Goal: Find specific page/section: Find specific page/section

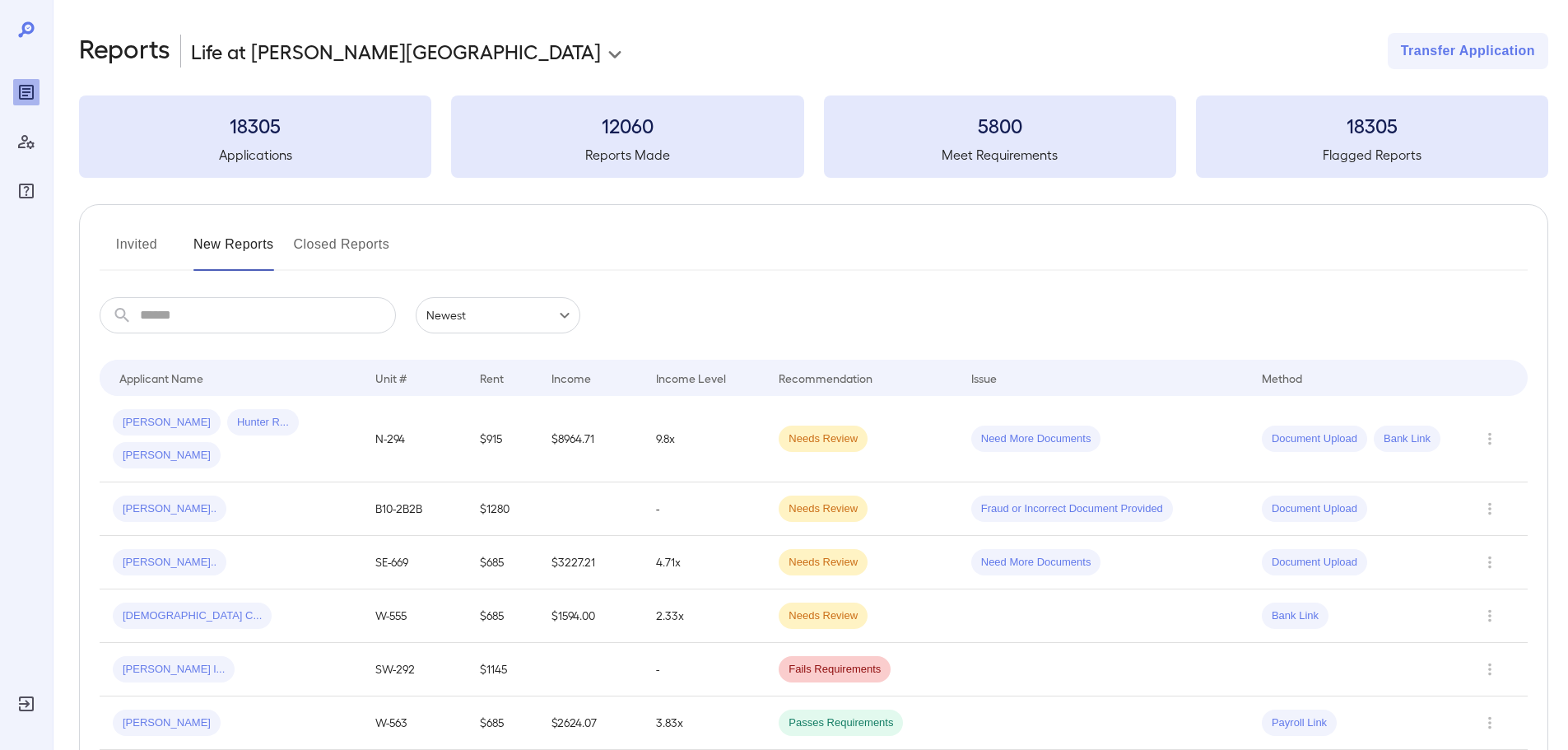
click at [289, 311] on input "text" at bounding box center [268, 316] width 256 height 37
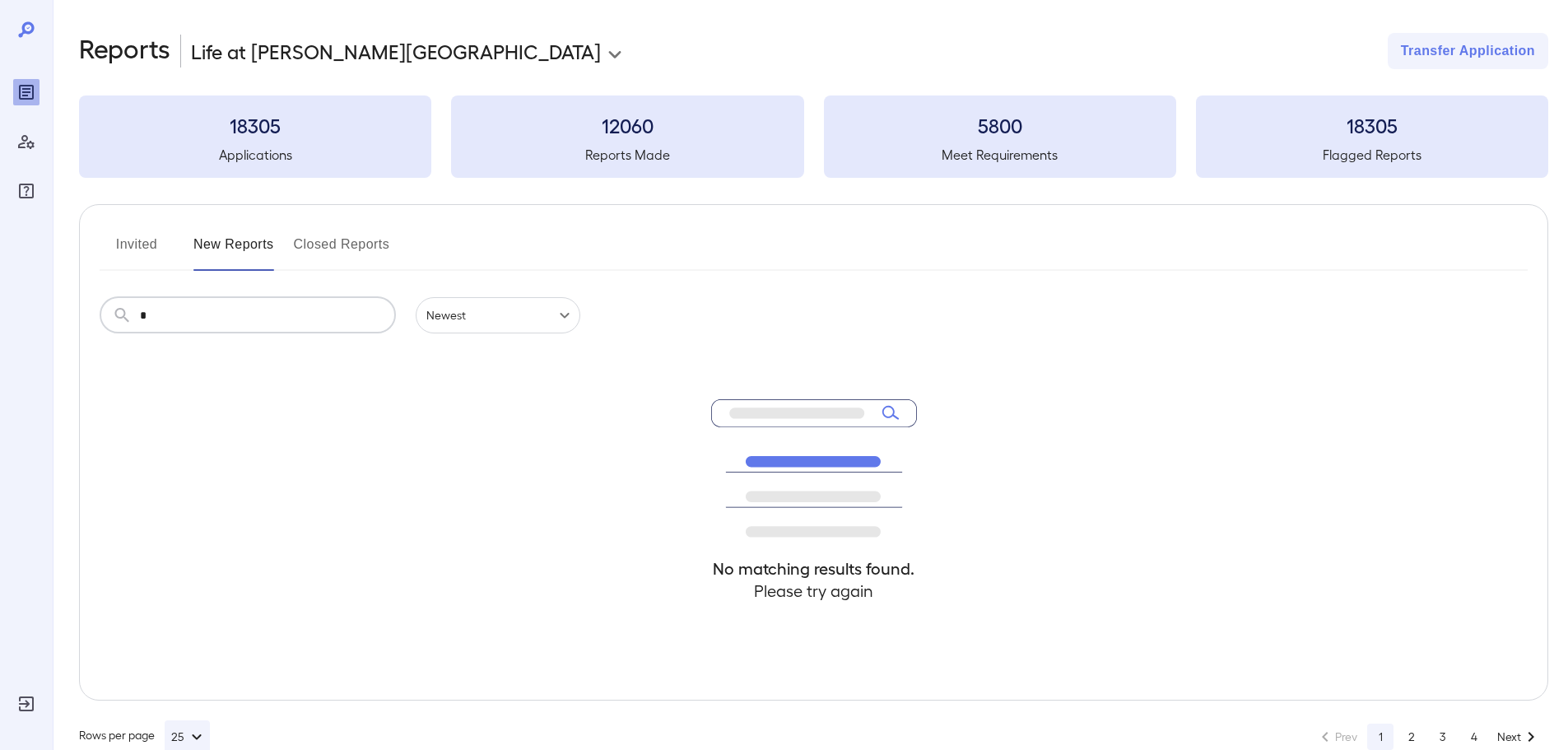
type input "*"
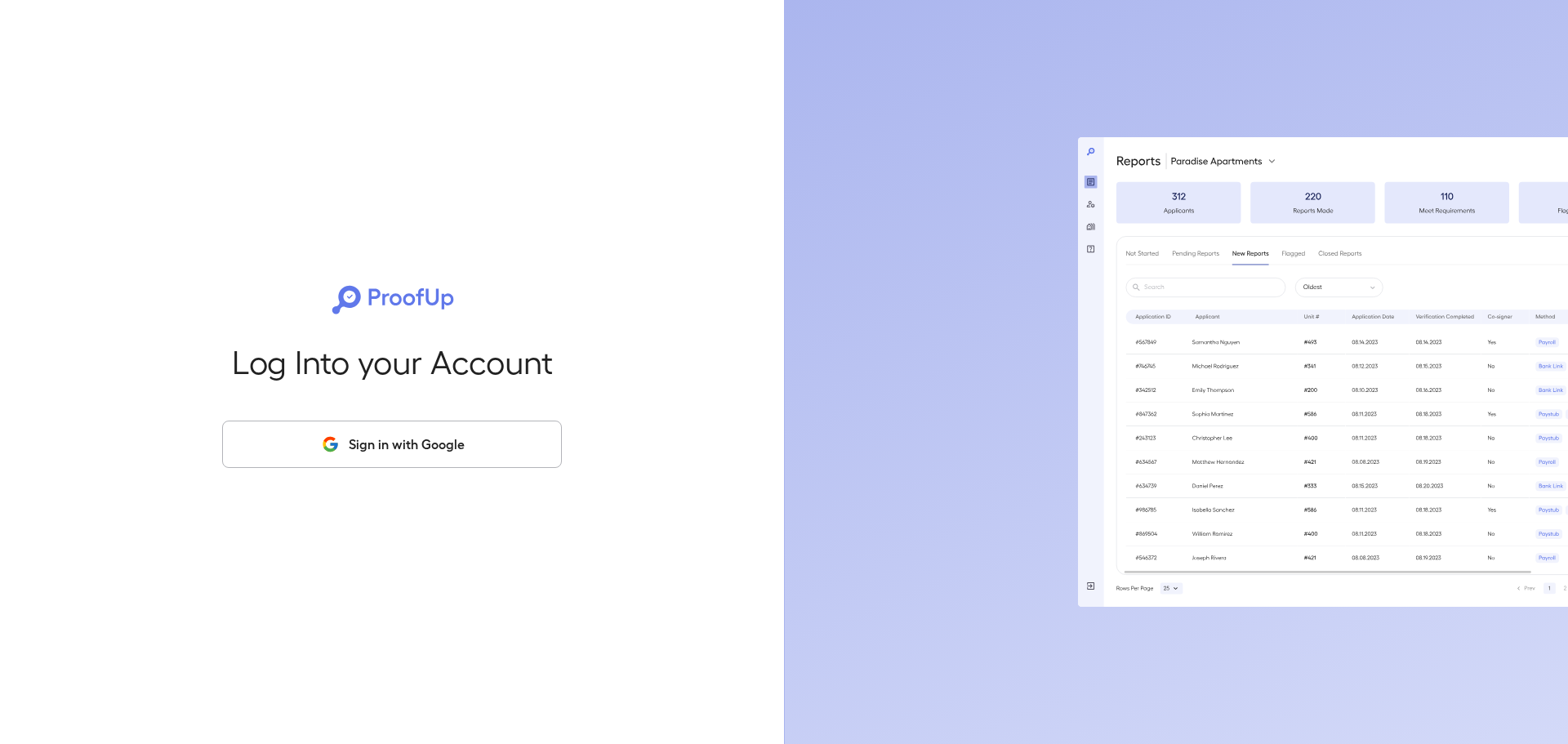
click at [345, 416] on div "Log Into your Account Sign in with Google" at bounding box center [392, 372] width 731 height 744
click at [339, 430] on button "Sign in with Google" at bounding box center [392, 445] width 339 height 48
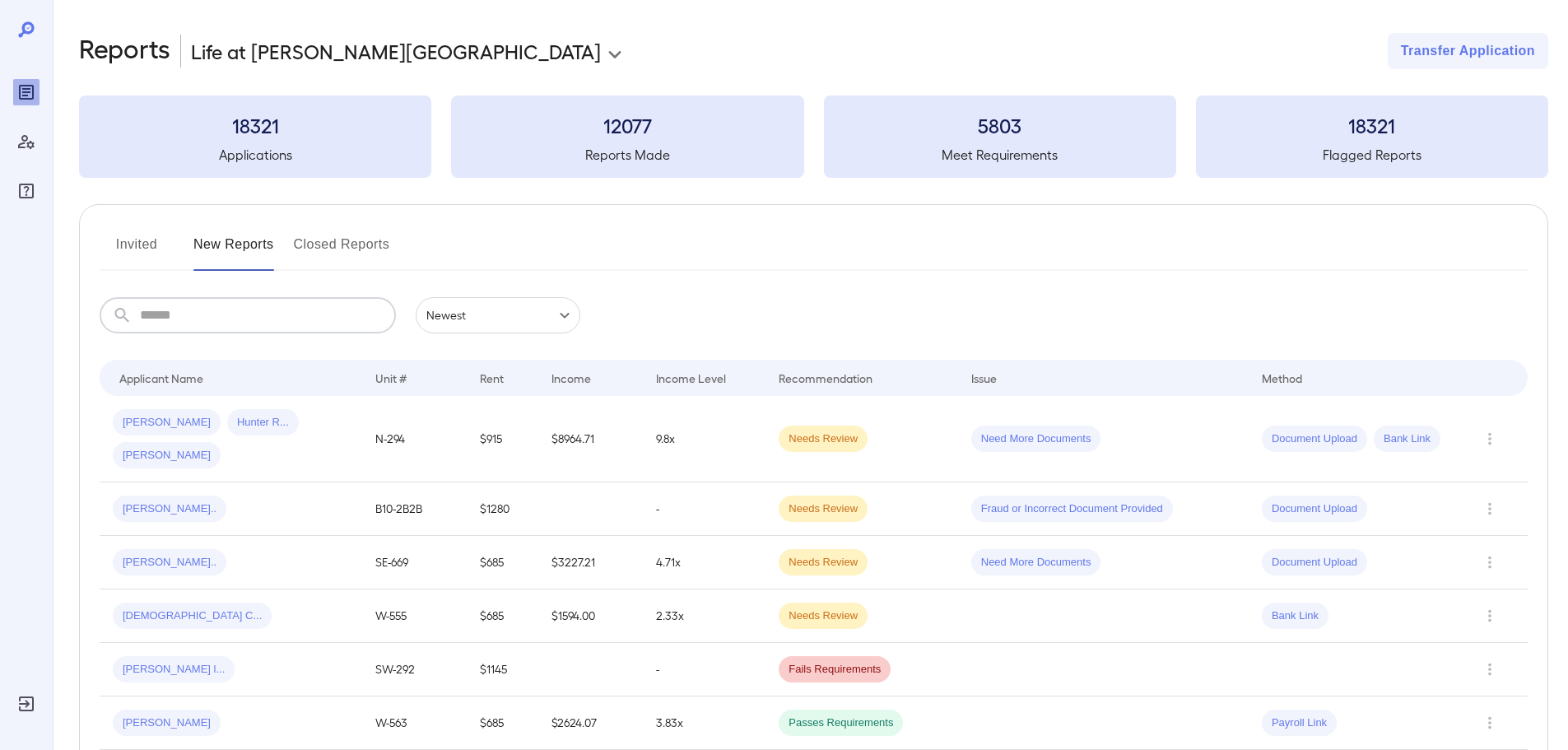
click at [279, 321] on input "text" at bounding box center [268, 316] width 256 height 37
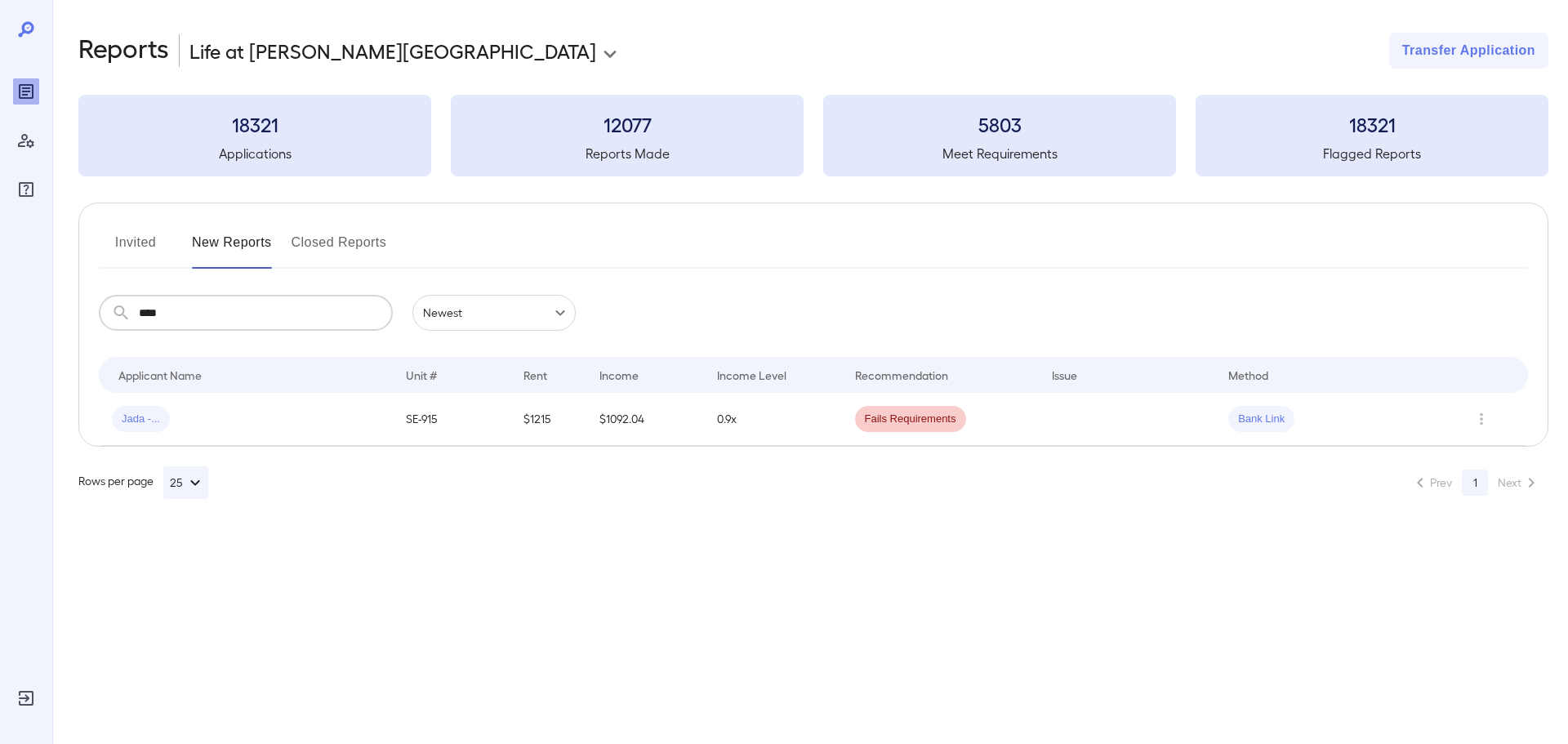
type input "****"
click at [260, 426] on div "Jada -..." at bounding box center [245, 419] width 268 height 26
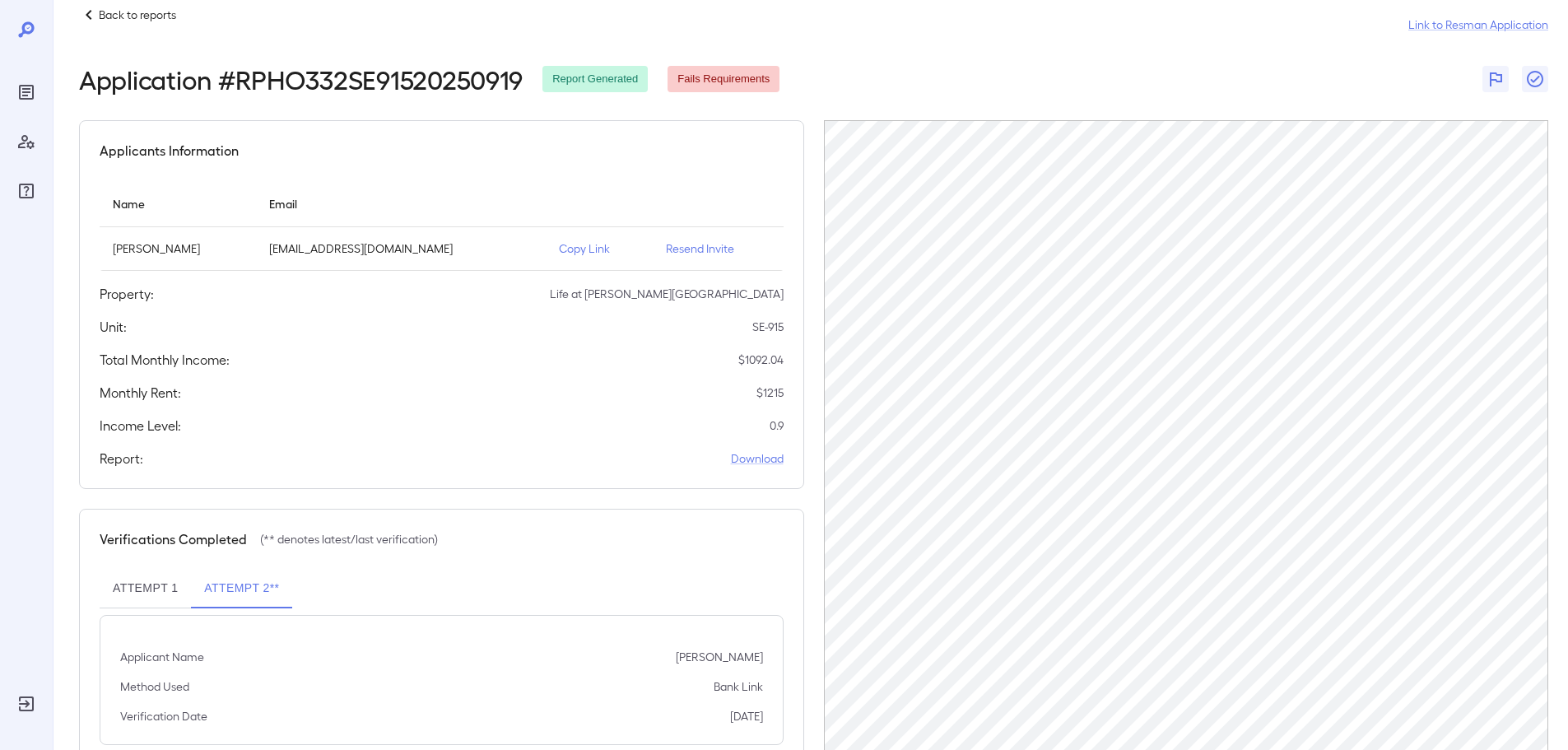
scroll to position [76, 0]
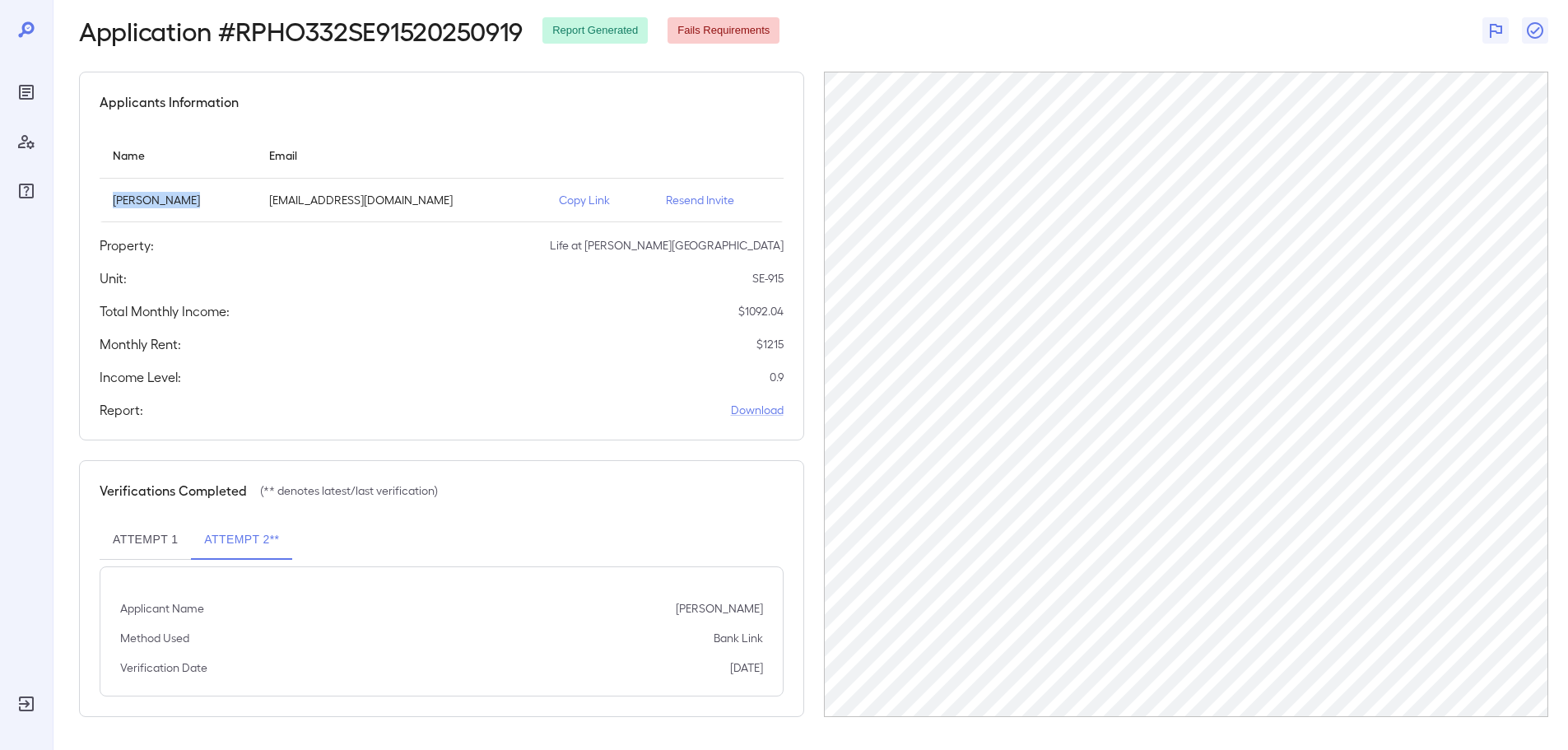
drag, startPoint x: 182, startPoint y: 202, endPoint x: 108, endPoint y: 203, distance: 74.0
click at [108, 203] on td "[PERSON_NAME]" at bounding box center [178, 200] width 156 height 44
copy p "[PERSON_NAME]"
click at [34, 96] on icon "Reports" at bounding box center [27, 92] width 15 height 15
